Goal: Transaction & Acquisition: Obtain resource

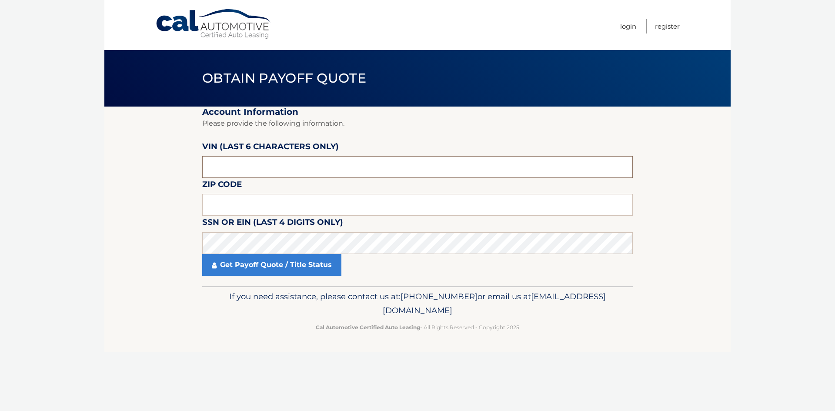
click at [225, 165] on input "text" at bounding box center [417, 167] width 431 height 22
type input "303708"
click at [232, 201] on input "text" at bounding box center [417, 205] width 431 height 22
type input "33496"
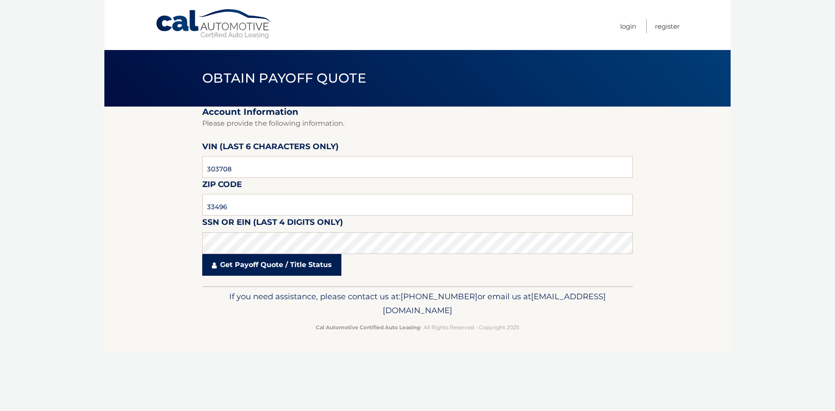
click at [255, 269] on link "Get Payoff Quote / Title Status" at bounding box center [271, 265] width 139 height 22
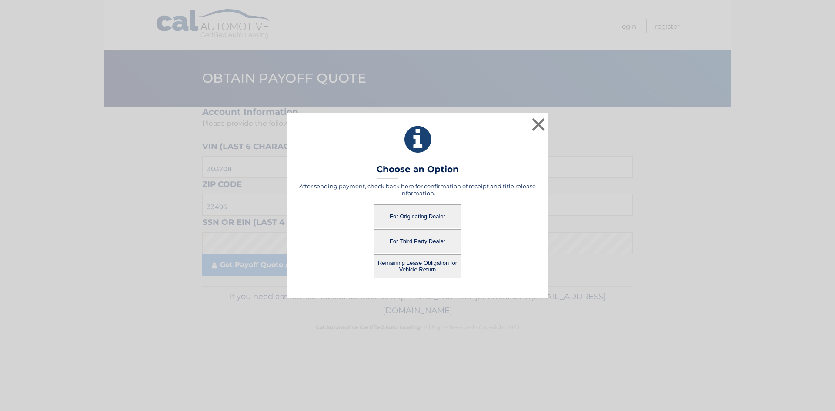
click at [425, 210] on button "For Originating Dealer" at bounding box center [417, 216] width 87 height 24
click at [421, 216] on button "For Originating Dealer" at bounding box center [417, 216] width 87 height 24
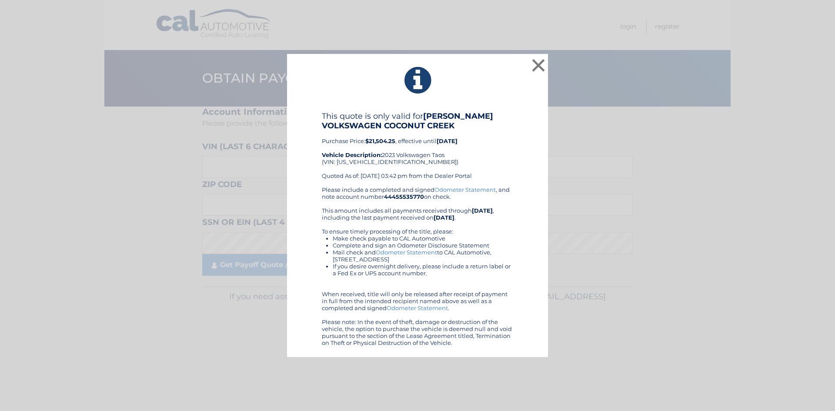
click at [416, 305] on link "Odometer Statement" at bounding box center [417, 307] width 61 height 7
click at [537, 65] on button "×" at bounding box center [538, 65] width 17 height 17
